Goal: Task Accomplishment & Management: Manage account settings

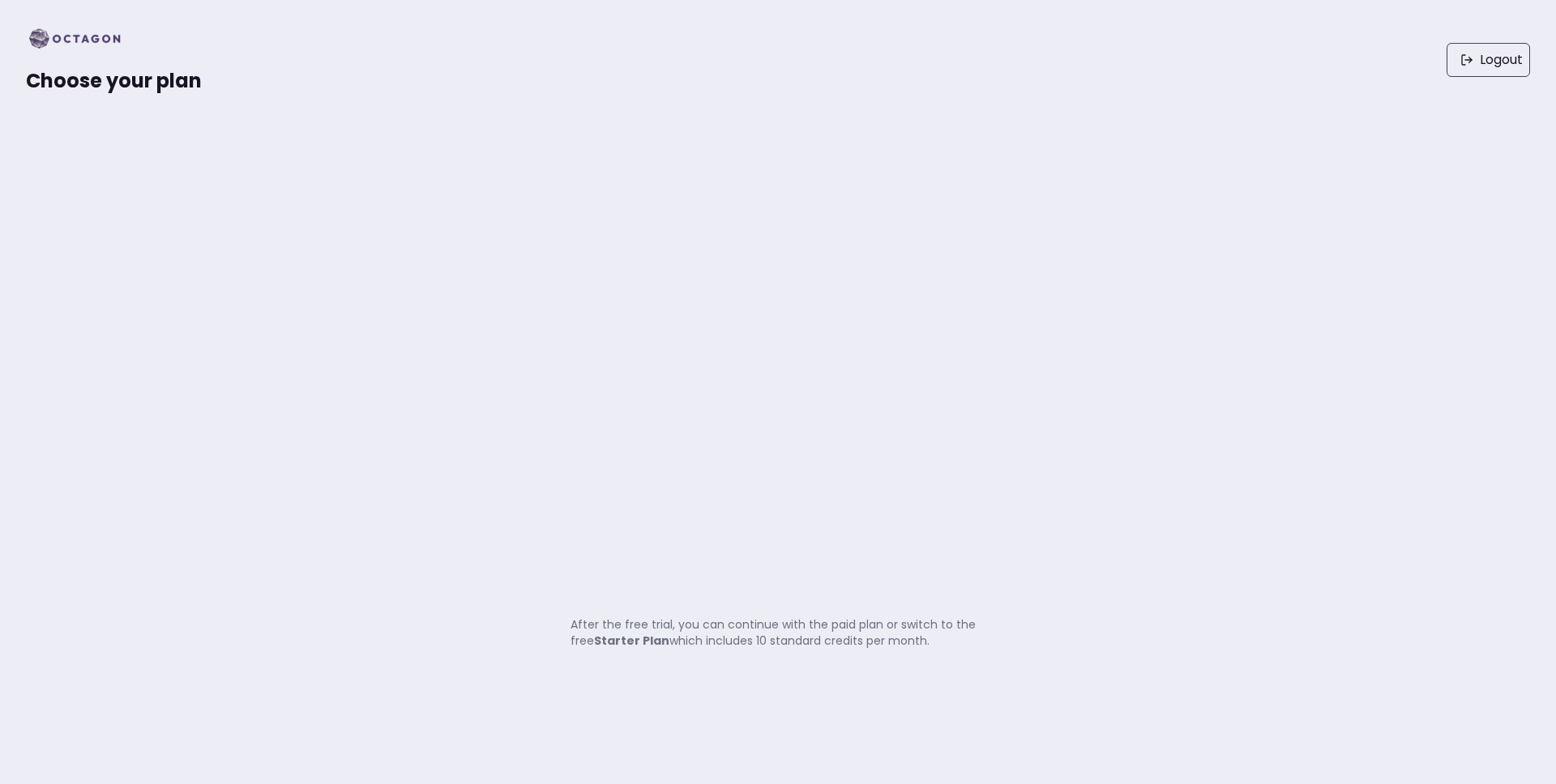
click at [87, 37] on img at bounding box center [79, 39] width 108 height 26
